Goal: Complete application form

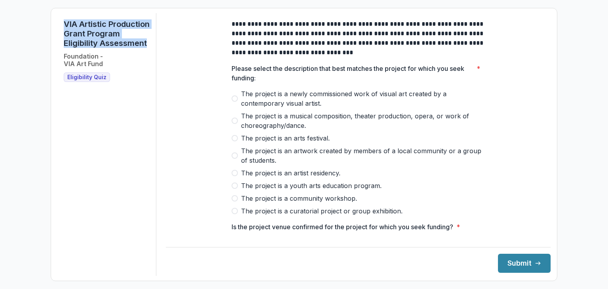
drag, startPoint x: 62, startPoint y: 19, endPoint x: 114, endPoint y: 56, distance: 63.8
click at [114, 56] on div "VIA Artistic Production Grant Program Eligibility Assessment Foundation - VIA A…" at bounding box center [106, 144] width 99 height 263
copy h1 "VIA Artistic Production Grant Program Eligibility Assessment"
click at [97, 48] on h1 "VIA Artistic Production Grant Program Eligibility Assessment" at bounding box center [107, 33] width 86 height 28
drag, startPoint x: 114, startPoint y: 53, endPoint x: 59, endPoint y: 21, distance: 63.5
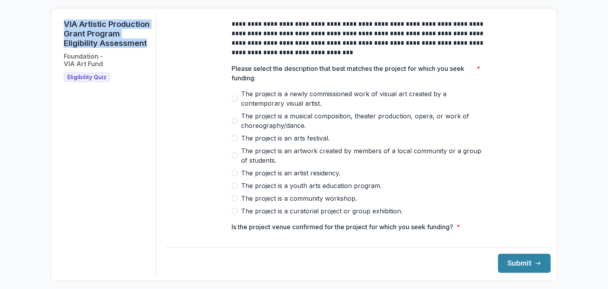
click at [59, 21] on div "VIA Artistic Production Grant Program Eligibility Assessment Foundation - VIA A…" at bounding box center [106, 144] width 99 height 263
copy h1 "VIA Artistic Production Grant Program Eligibility Assessment"
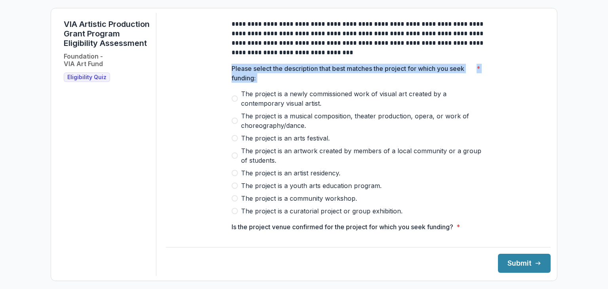
drag, startPoint x: 231, startPoint y: 72, endPoint x: 413, endPoint y: 202, distance: 223.4
click at [413, 202] on div "**********" at bounding box center [358, 290] width 266 height 554
click at [337, 79] on p "Please select the description that best matches the project for which you seek …" at bounding box center [353, 73] width 242 height 19
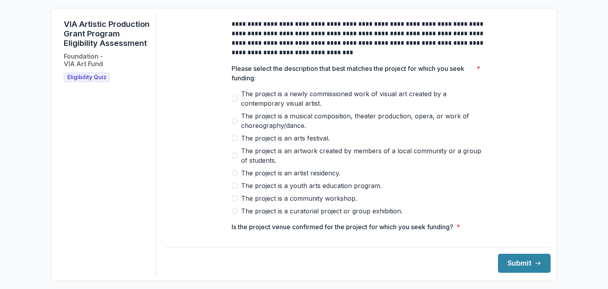
drag, startPoint x: 246, startPoint y: 94, endPoint x: 358, endPoint y: 133, distance: 118.2
click at [358, 133] on div "Please select the description that best matches the project for which you seek …" at bounding box center [358, 140] width 253 height 152
drag, startPoint x: 243, startPoint y: 96, endPoint x: 342, endPoint y: 119, distance: 102.0
click at [340, 119] on div "The project is a newly commissioned work of visual art created by a contemporar…" at bounding box center [358, 152] width 253 height 127
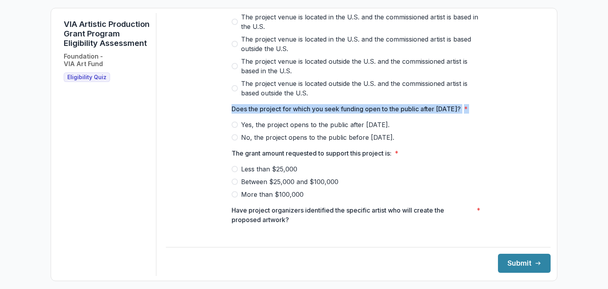
scroll to position [346, 0]
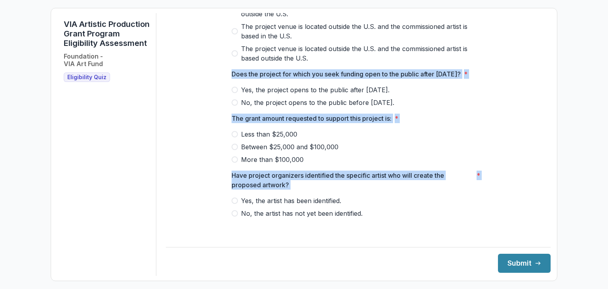
drag, startPoint x: 252, startPoint y: 80, endPoint x: 413, endPoint y: 251, distance: 235.2
click at [413, 251] on div "**********" at bounding box center [358, 144] width 385 height 263
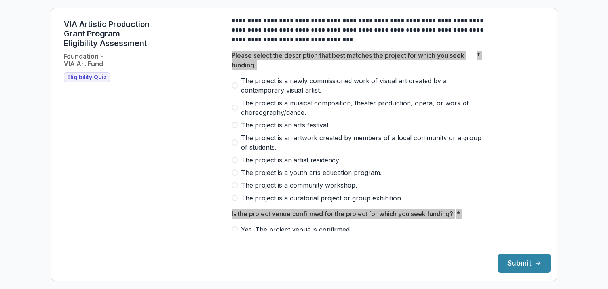
scroll to position [0, 0]
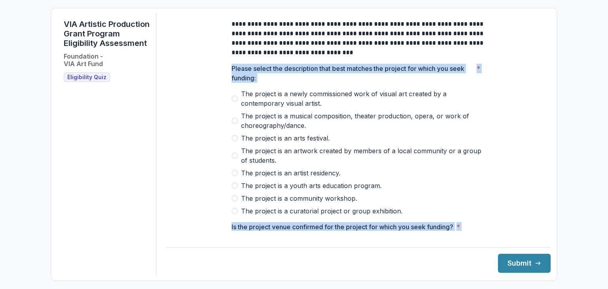
click at [178, 138] on div "**********" at bounding box center [358, 290] width 385 height 554
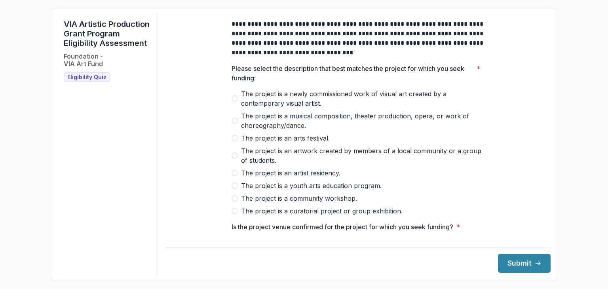
click at [234, 214] on span at bounding box center [235, 211] width 6 height 6
click at [235, 203] on label "The project is a community workshop." at bounding box center [358, 198] width 253 height 9
click at [236, 189] on span at bounding box center [235, 185] width 6 height 6
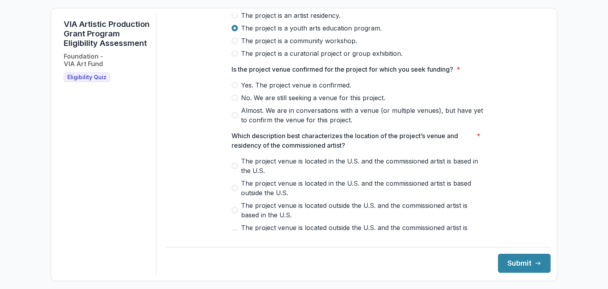
scroll to position [158, 0]
click at [233, 87] on span at bounding box center [235, 84] width 6 height 6
click at [232, 168] on span at bounding box center [235, 165] width 6 height 6
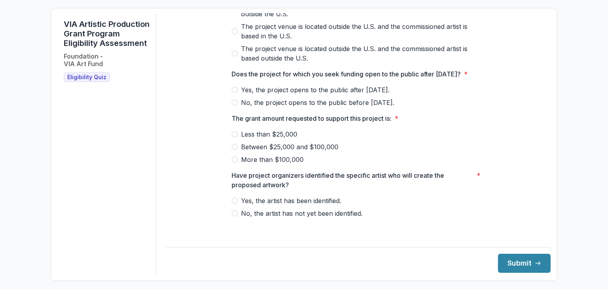
scroll to position [346, 0]
click at [235, 93] on span at bounding box center [235, 90] width 6 height 6
click at [233, 139] on label "Less than $25,000" at bounding box center [358, 133] width 253 height 9
click at [237, 152] on label "Between $25,000 and $100,000" at bounding box center [358, 146] width 253 height 9
click at [235, 204] on span at bounding box center [235, 201] width 6 height 6
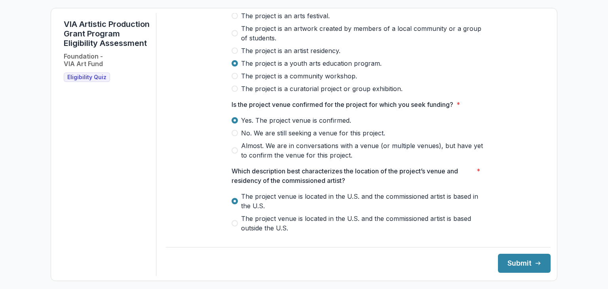
scroll to position [108, 0]
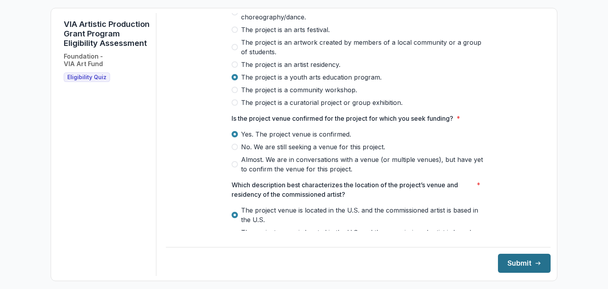
click at [513, 258] on button "Submit" at bounding box center [524, 263] width 53 height 19
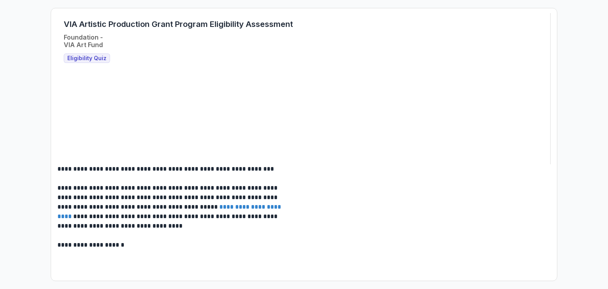
click at [283, 204] on link "**********" at bounding box center [169, 211] width 225 height 15
click at [93, 55] on div "VIA Artistic Production Grant Program Eligibility Assessment Foundation - VIA A…" at bounding box center [304, 41] width 480 height 44
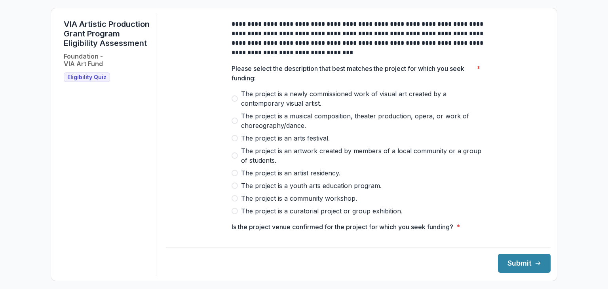
click at [235, 102] on span at bounding box center [235, 98] width 6 height 6
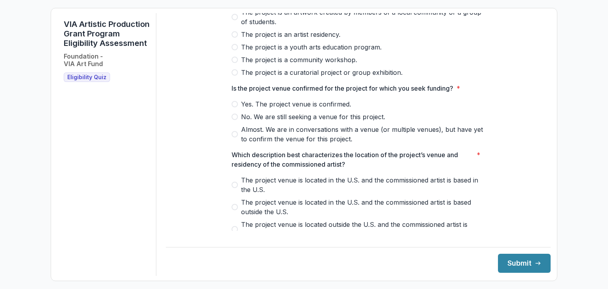
scroll to position [158, 0]
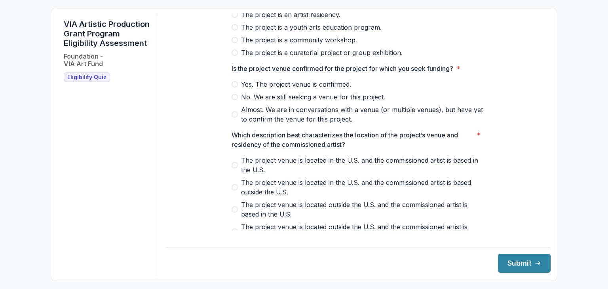
click at [238, 89] on label "Yes. The project venue is confirmed." at bounding box center [358, 84] width 253 height 9
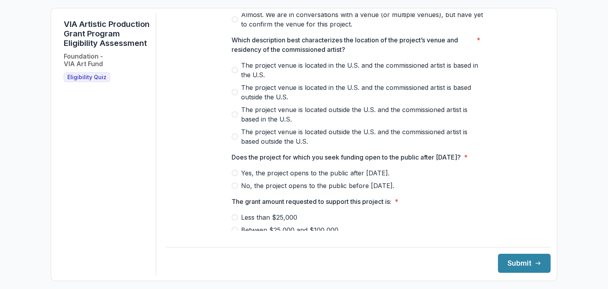
scroll to position [277, 0]
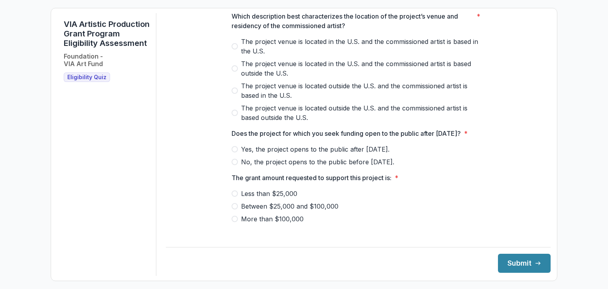
click at [235, 49] on span at bounding box center [235, 46] width 6 height 6
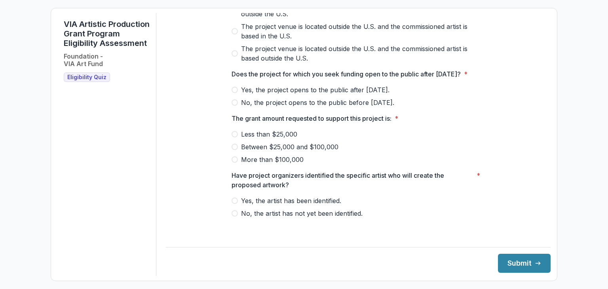
scroll to position [346, 0]
click at [236, 93] on span at bounding box center [235, 90] width 6 height 6
click at [236, 150] on span at bounding box center [235, 147] width 6 height 6
click at [232, 204] on span at bounding box center [235, 201] width 6 height 6
click at [511, 271] on button "Submit" at bounding box center [524, 263] width 53 height 19
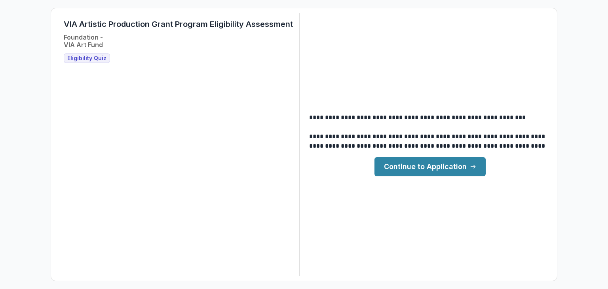
click at [408, 173] on link "Continue to Application" at bounding box center [429, 166] width 111 height 19
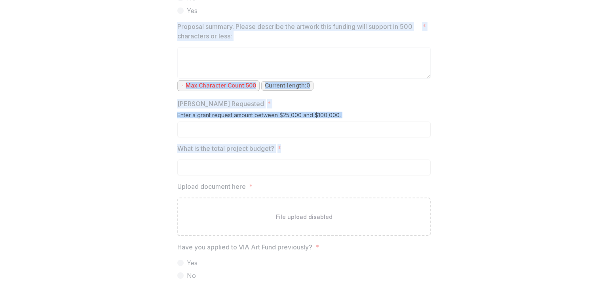
scroll to position [697, 0]
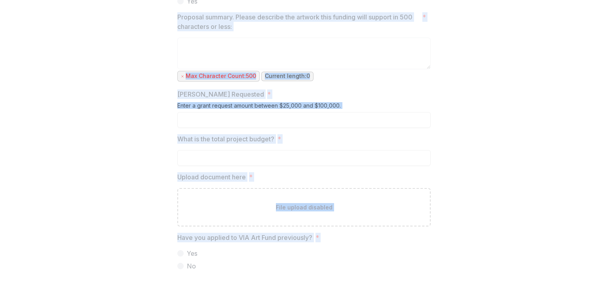
drag, startPoint x: 157, startPoint y: 14, endPoint x: 375, endPoint y: 241, distance: 314.4
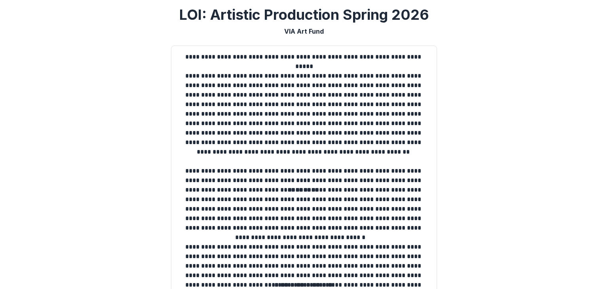
scroll to position [277, 0]
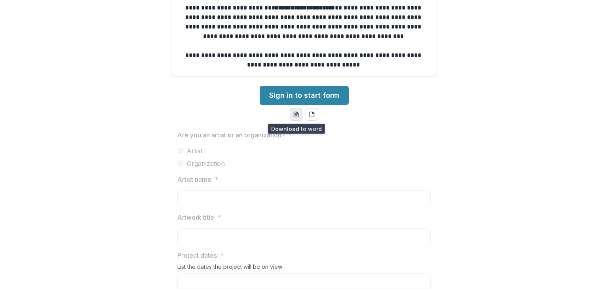
click at [297, 116] on icon "word-download" at bounding box center [296, 114] width 4 height 5
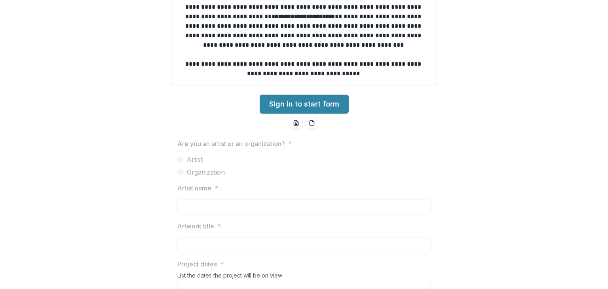
scroll to position [277, 0]
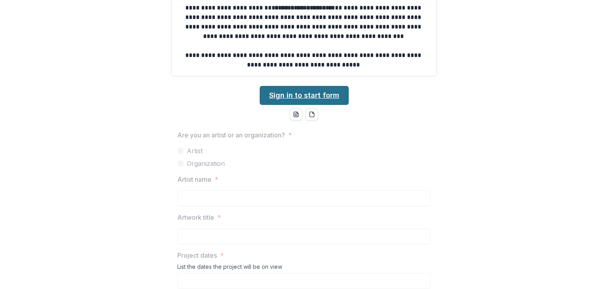
click at [324, 96] on link "Sign in to start form" at bounding box center [304, 95] width 89 height 19
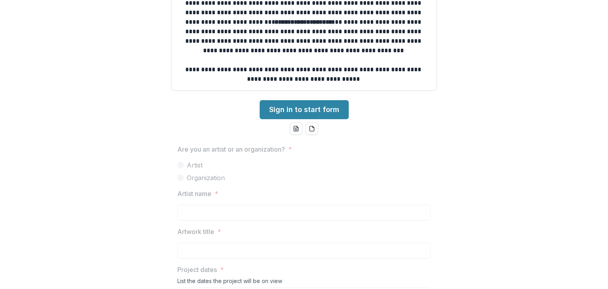
scroll to position [222, 0]
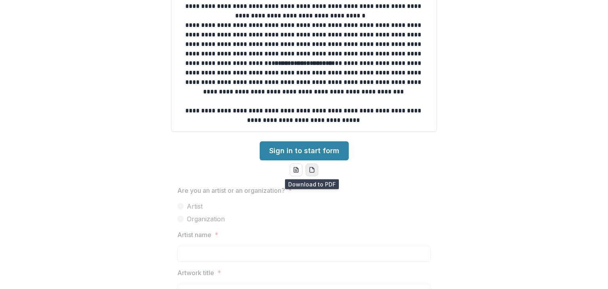
click at [313, 169] on icon "pdf-download" at bounding box center [312, 170] width 6 height 6
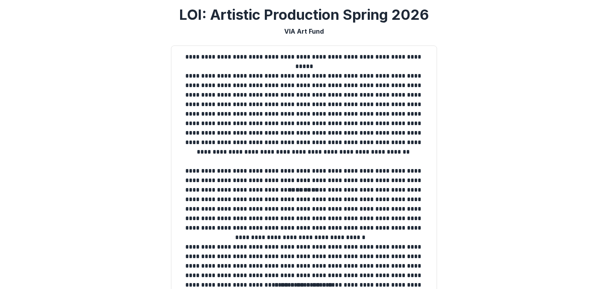
scroll to position [198, 0]
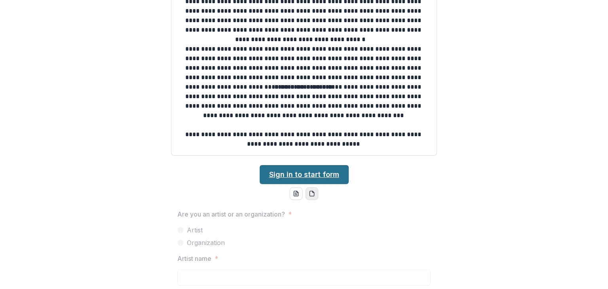
click at [291, 174] on link "Sign in to start form" at bounding box center [304, 174] width 89 height 19
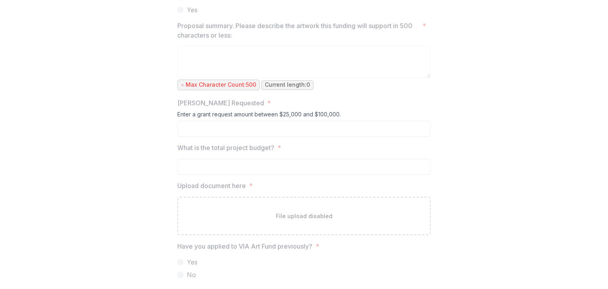
scroll to position [697, 0]
